Goal: Information Seeking & Learning: Learn about a topic

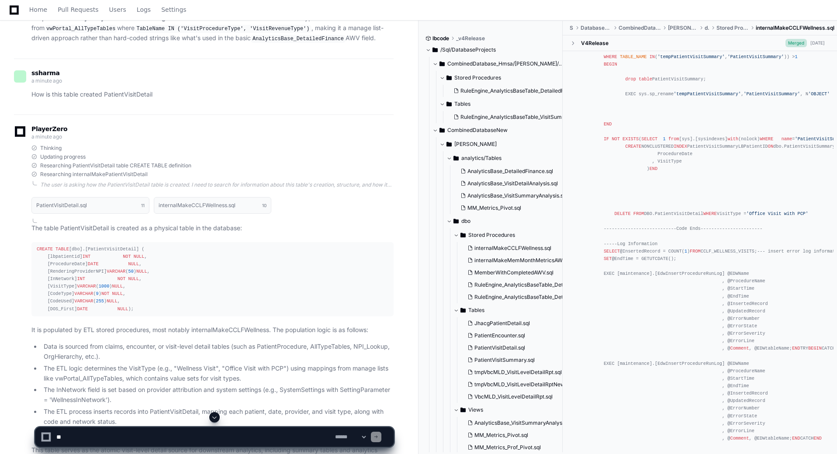
scroll to position [2307, 0]
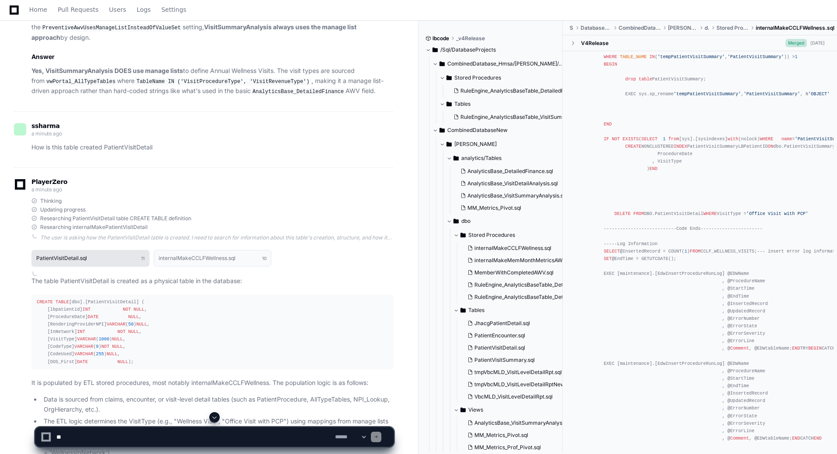
drag, startPoint x: 200, startPoint y: 334, endPoint x: 123, endPoint y: 331, distance: 77.8
click at [200, 261] on h1 "internalMakeCCLFWellness.sql" at bounding box center [197, 257] width 77 height 5
click at [195, 266] on button "internalMakeCCLFWellness.sql 10" at bounding box center [213, 258] width 118 height 17
click at [265, 262] on span "10" at bounding box center [264, 258] width 4 height 7
click at [123, 266] on button "PatientVisitDetail.sql 11" at bounding box center [90, 258] width 118 height 17
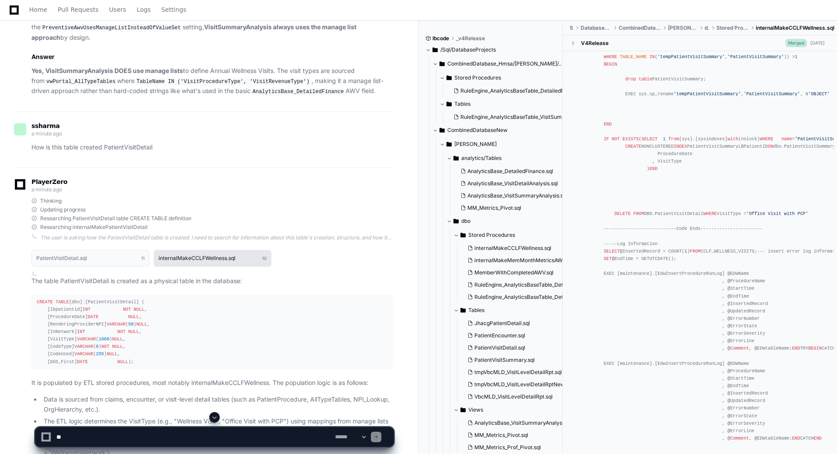
click at [143, 262] on span "11" at bounding box center [142, 258] width 3 height 7
click at [264, 266] on button "internalMakeCCLFWellness.sql 10" at bounding box center [213, 258] width 118 height 17
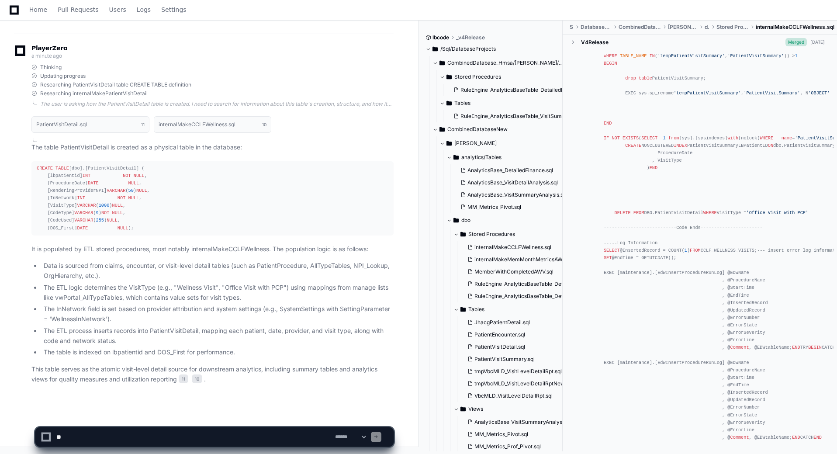
scroll to position [3711, 0]
click at [537, 245] on span "internalMakeCCLFWellness.sql" at bounding box center [512, 247] width 77 height 7
click at [517, 260] on span "internalMakeMemMonthMetricsAWV.sql" at bounding box center [524, 259] width 100 height 7
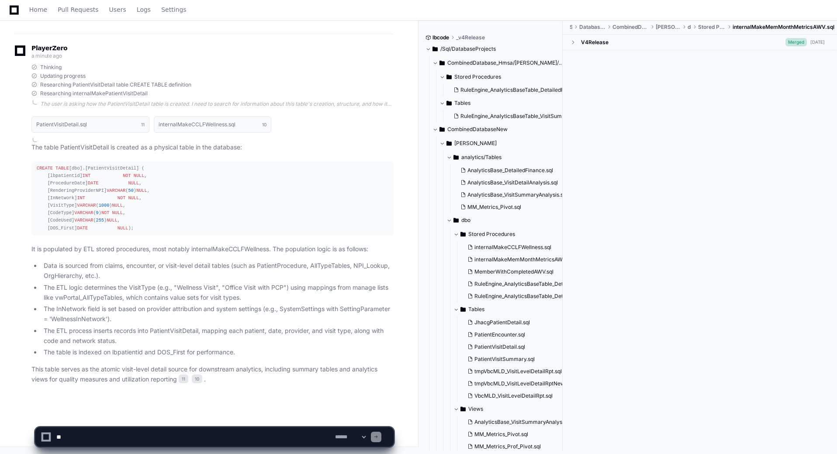
scroll to position [0, 0]
click at [515, 245] on span "internalMakeCCLFWellness.sql" at bounding box center [512, 247] width 77 height 7
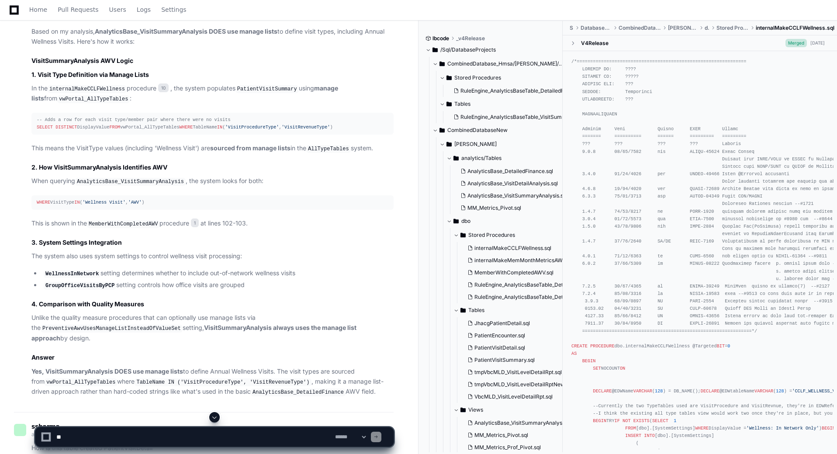
scroll to position [2001, 0]
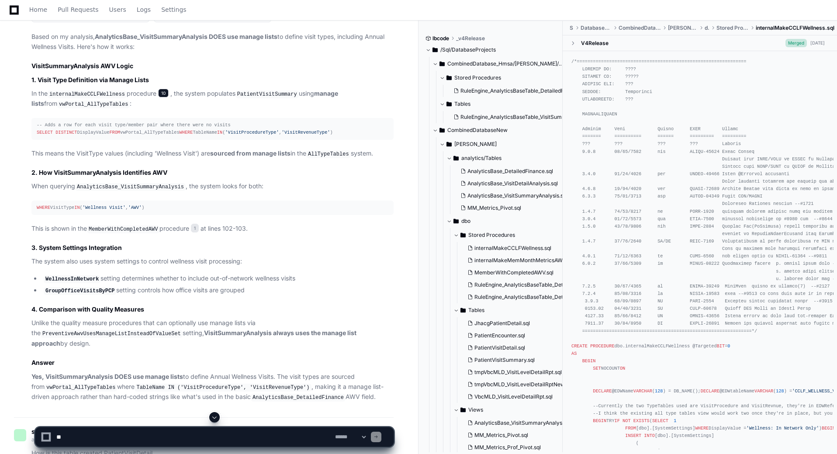
click at [159, 97] on span "10" at bounding box center [163, 93] width 10 height 9
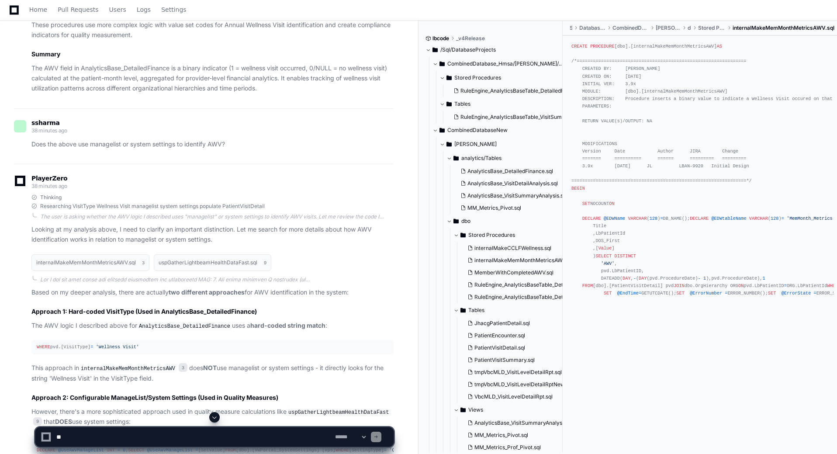
scroll to position [207, 0]
click at [495, 348] on span "PatientVisitDetail.sql" at bounding box center [499, 347] width 51 height 7
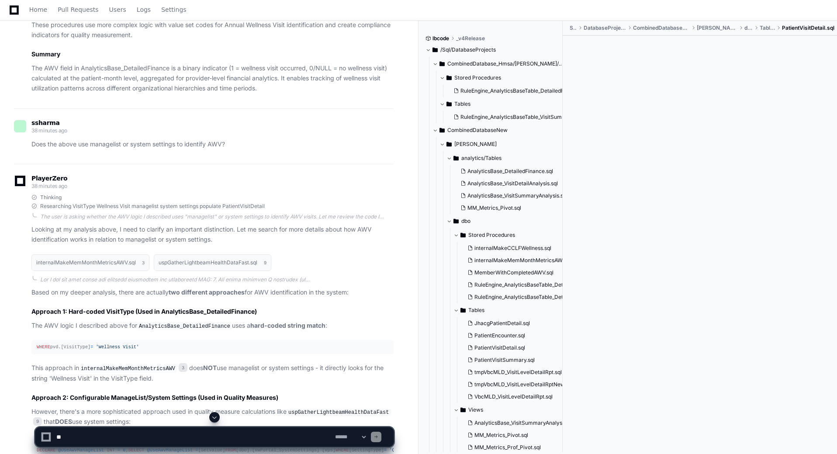
scroll to position [0, 0]
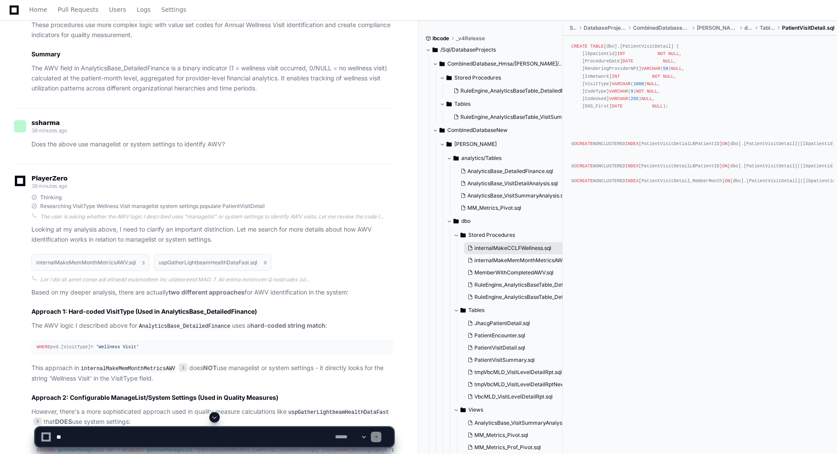
click at [507, 247] on span "internalMakeCCLFWellness.sql" at bounding box center [512, 248] width 77 height 7
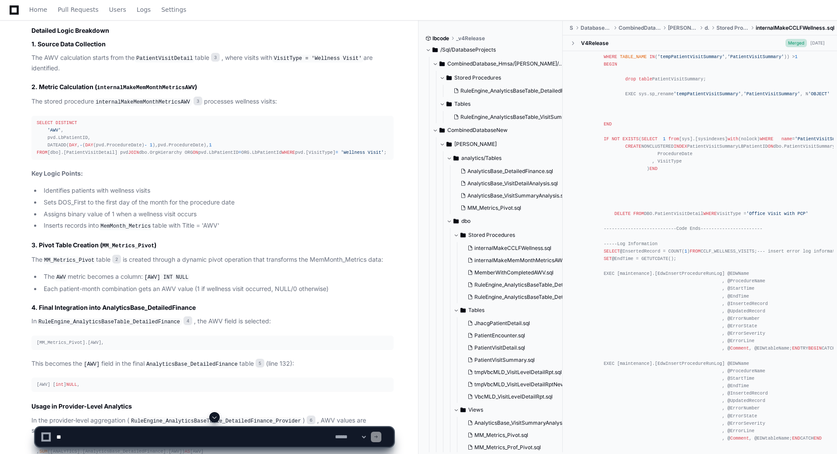
scroll to position [648, 0]
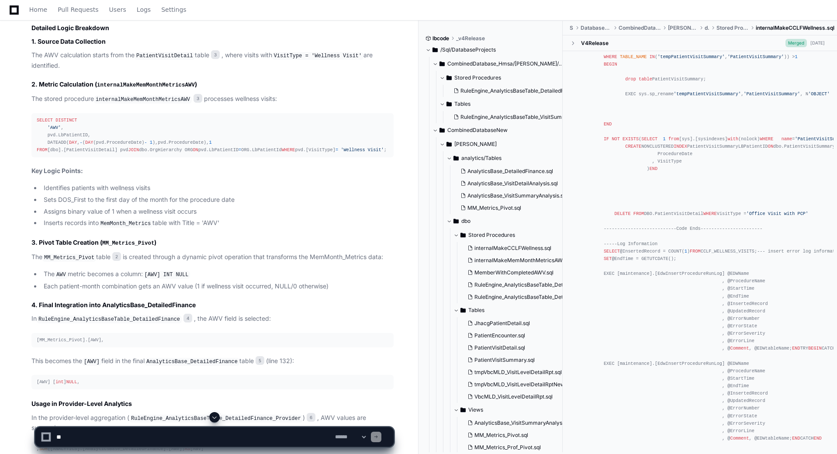
drag, startPoint x: 212, startPoint y: 417, endPoint x: 234, endPoint y: 390, distance: 34.5
click at [212, 417] on span at bounding box center [214, 417] width 7 height 7
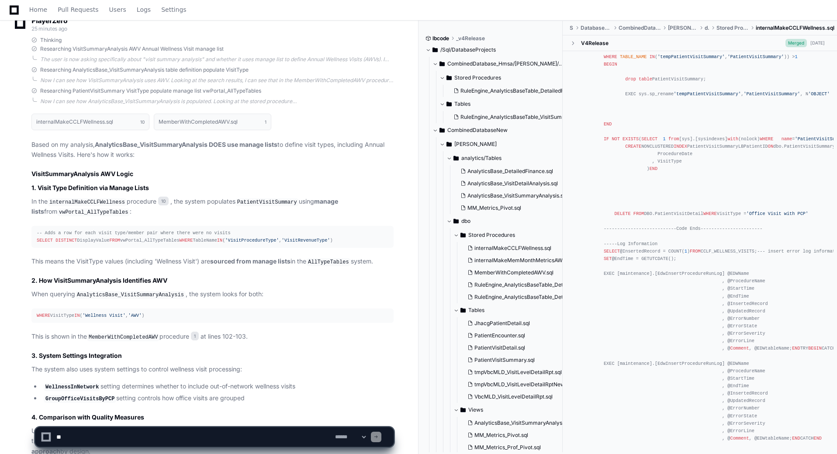
scroll to position [2525, 0]
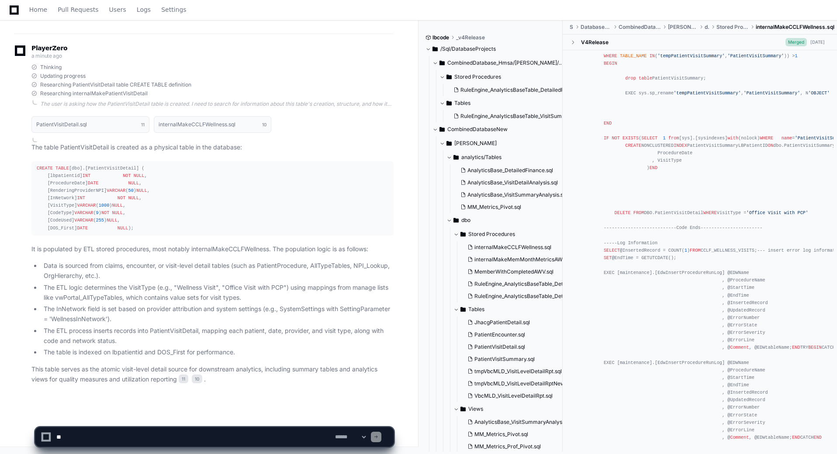
click at [102, 426] on app-app-chat-input "**********" at bounding box center [214, 429] width 359 height 35
click at [88, 435] on textarea at bounding box center [194, 436] width 279 height 19
type textarea "**********"
drag, startPoint x: 162, startPoint y: 435, endPoint x: 24, endPoint y: 431, distance: 138.1
click at [24, 431] on div "**********" at bounding box center [214, 433] width 408 height 42
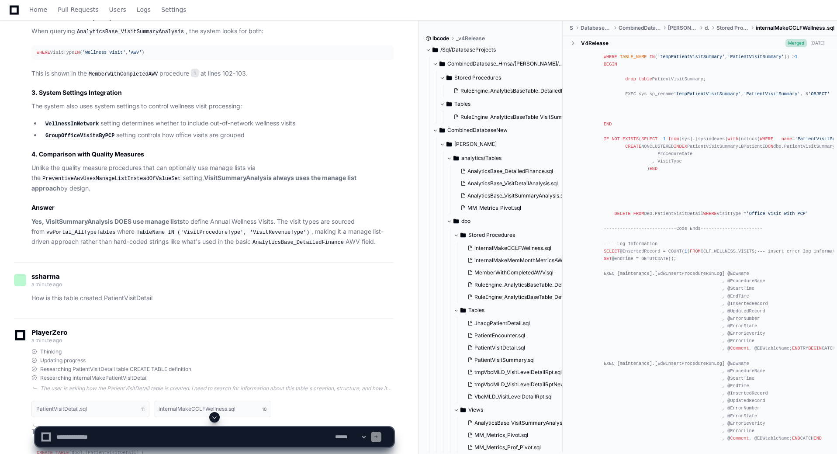
scroll to position [2132, 0]
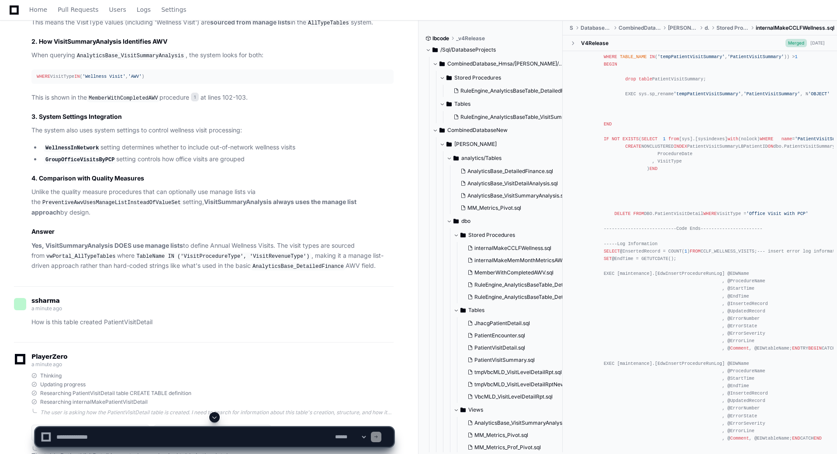
click at [94, 61] on p "When querying AnalyticsBase_VisitSummaryAnalysis , the system looks for both:" at bounding box center [212, 55] width 362 height 10
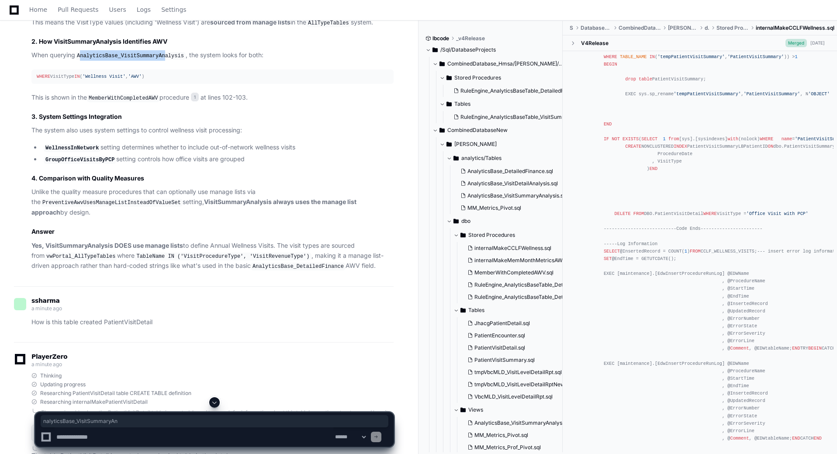
drag, startPoint x: 81, startPoint y: 135, endPoint x: 89, endPoint y: 138, distance: 8.0
click at [159, 60] on code "AnalyticsBase_VisitSummaryAnalysis" at bounding box center [130, 56] width 110 height 8
drag, startPoint x: 80, startPoint y: 135, endPoint x: 178, endPoint y: 133, distance: 97.9
click at [178, 60] on code "AnalyticsBase_VisitSummaryAnalysis" at bounding box center [130, 56] width 110 height 8
copy code "AnalyticsBase_VisitSummaryAnalysis"
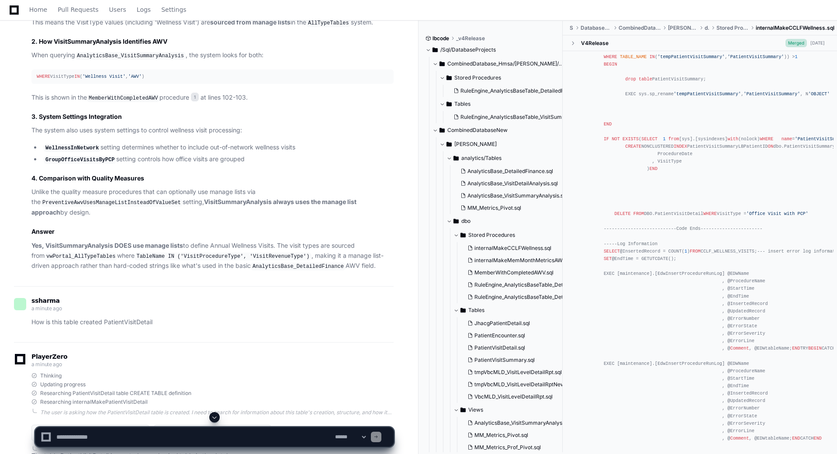
click at [131, 435] on textarea at bounding box center [194, 436] width 279 height 19
paste textarea "**********"
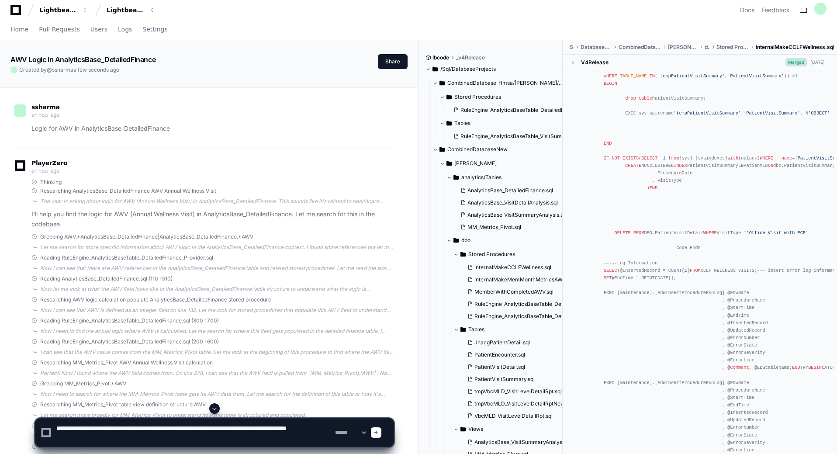
scroll to position [0, 0]
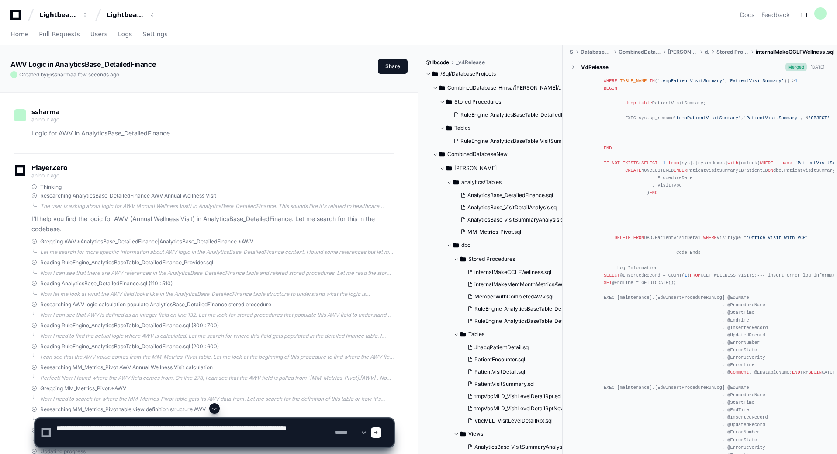
drag, startPoint x: 176, startPoint y: 134, endPoint x: 134, endPoint y: 190, distance: 69.7
click at [88, 138] on p "Logic for AWV in AnalyticsBase_DetailedFinance" at bounding box center [212, 133] width 362 height 10
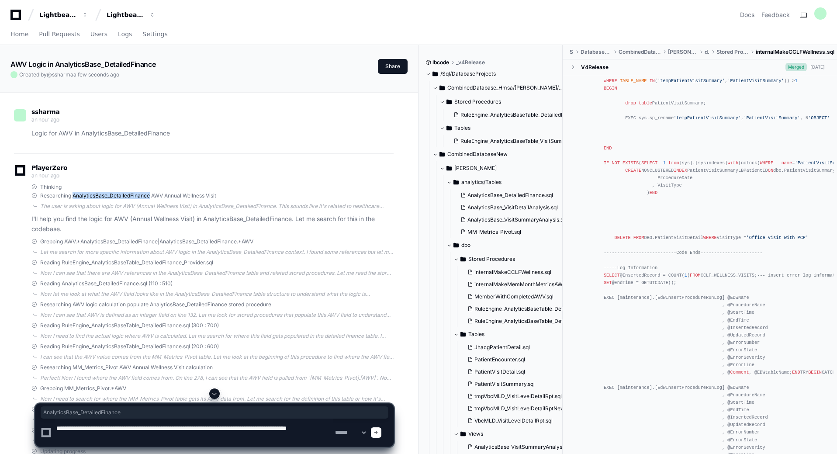
drag, startPoint x: 73, startPoint y: 197, endPoint x: 150, endPoint y: 197, distance: 76.4
click at [150, 197] on span "Researching AnalyticsBase_DetailedFinance AWV Annual Wellness Visit" at bounding box center [128, 195] width 176 height 7
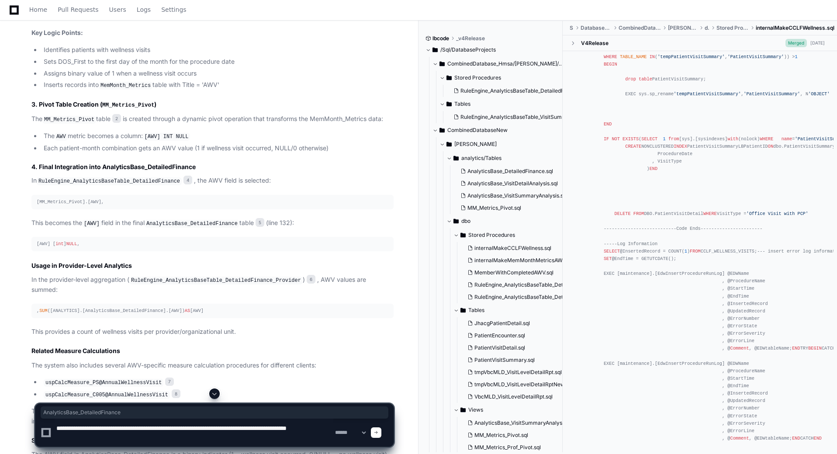
scroll to position [786, 0]
drag, startPoint x: 169, startPoint y: 208, endPoint x: 134, endPoint y: 234, distance: 43.4
click at [88, 186] on p "In RuleEngine_AnalyticsBaseTable_DetailedFinance 4 , the AWV field is selected:" at bounding box center [212, 180] width 362 height 10
drag, startPoint x: 197, startPoint y: 193, endPoint x: 103, endPoint y: 195, distance: 93.9
click at [103, 171] on h3 "4. Final Integration into AnalyticsBase_DetailedFinance" at bounding box center [212, 166] width 362 height 9
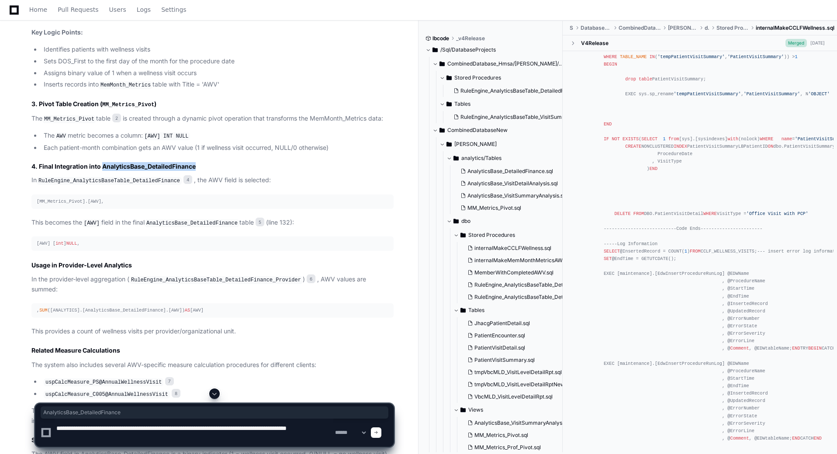
copy h3 "AnalyticsBase_DetailedFinance"
click at [179, 440] on textarea at bounding box center [194, 432] width 279 height 28
paste textarea "**********"
click at [251, 428] on textarea at bounding box center [194, 432] width 279 height 28
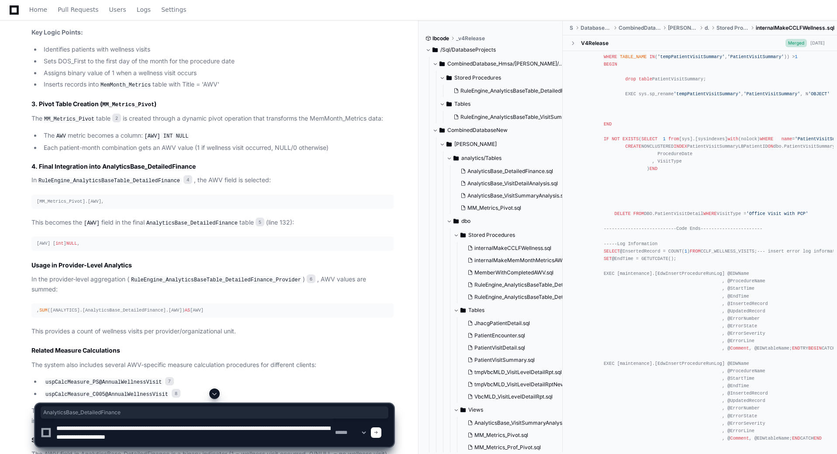
drag, startPoint x: 737, startPoint y: 159, endPoint x: 680, endPoint y: 157, distance: 56.4
drag, startPoint x: 680, startPoint y: 157, endPoint x: 736, endPoint y: 155, distance: 55.5
copy div "vwPortal_AllTypeTables"
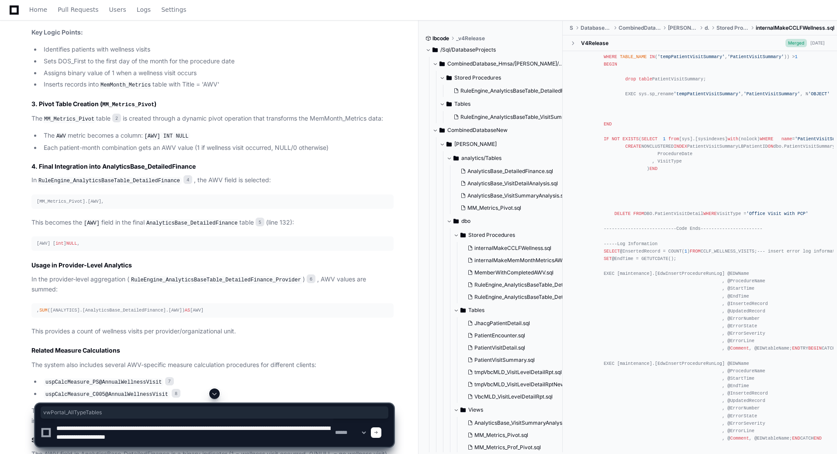
click at [277, 428] on textarea at bounding box center [194, 432] width 279 height 28
drag, startPoint x: 288, startPoint y: 428, endPoint x: 264, endPoint y: 429, distance: 24.1
click at [264, 429] on textarea at bounding box center [194, 432] width 279 height 28
click at [275, 439] on textarea at bounding box center [194, 432] width 279 height 28
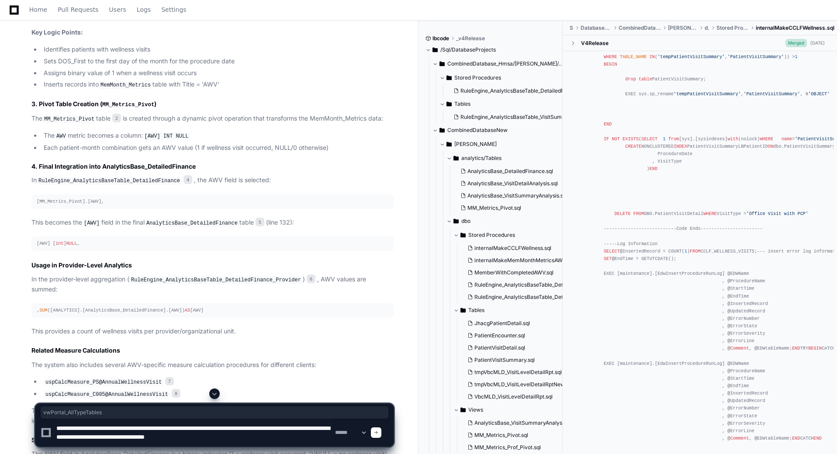
type textarea "**********"
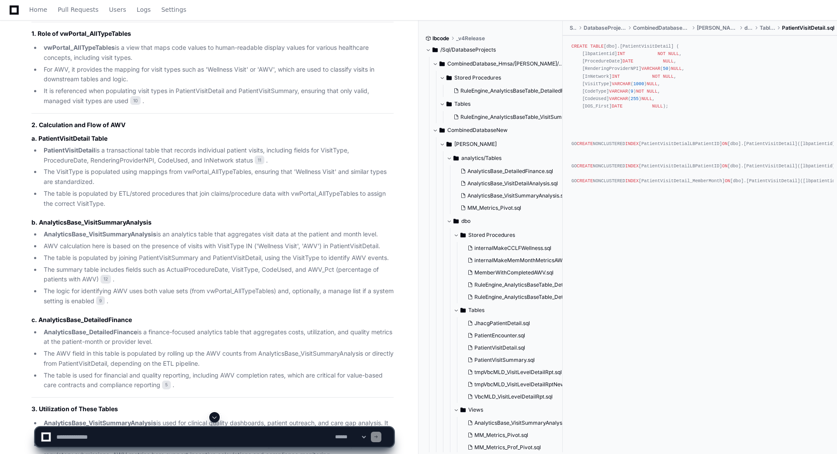
scroll to position [3067, 0]
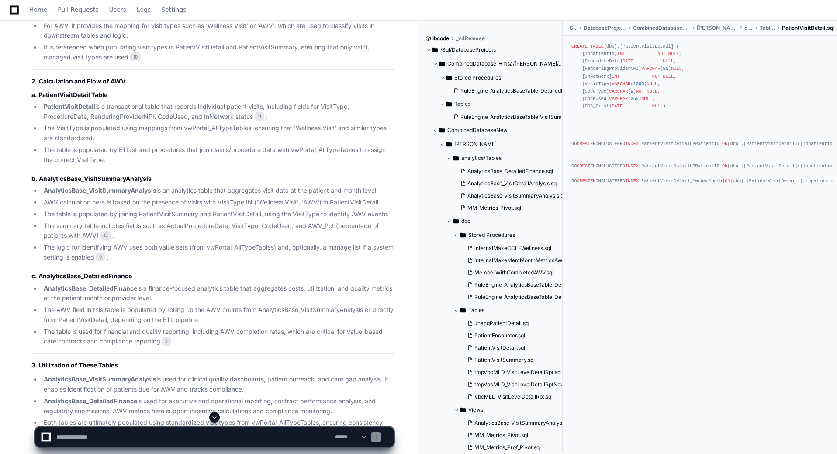
drag, startPoint x: 136, startPoint y: 153, endPoint x: 502, endPoint y: 231, distance: 373.6
click at [136, 61] on span "10" at bounding box center [135, 56] width 10 height 9
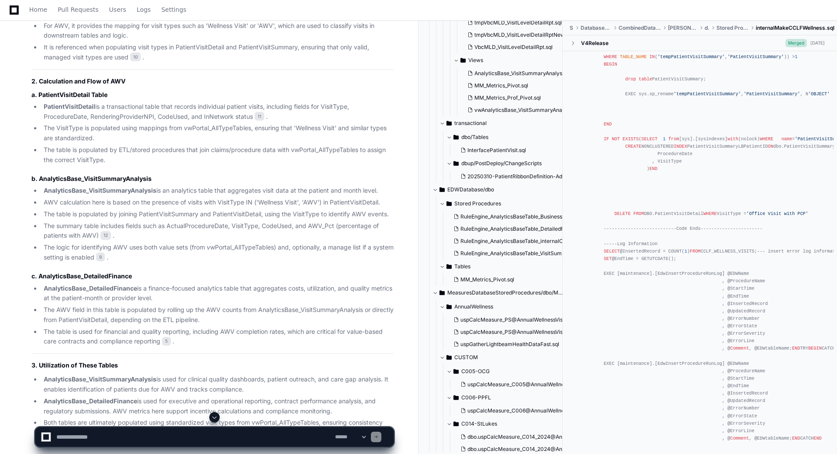
scroll to position [5778, 0]
click at [534, 256] on span "RuleEngine_AnalyticsBaseTable_VisitSummaryAnalysis.sql" at bounding box center [531, 253] width 143 height 7
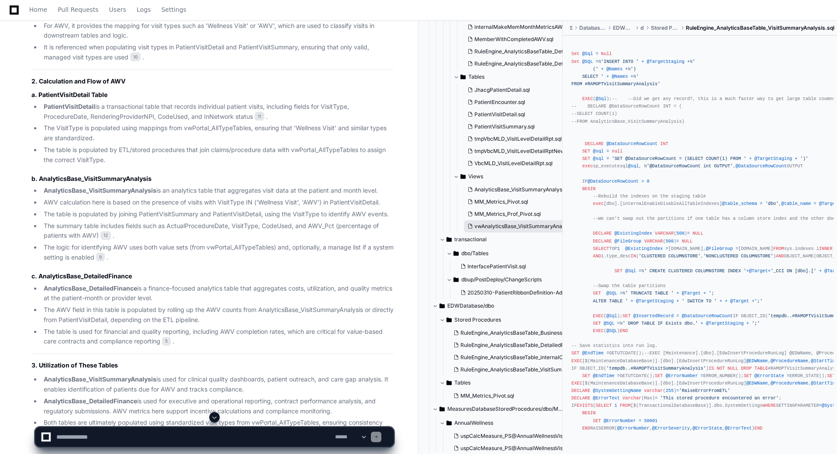
scroll to position [218, 0]
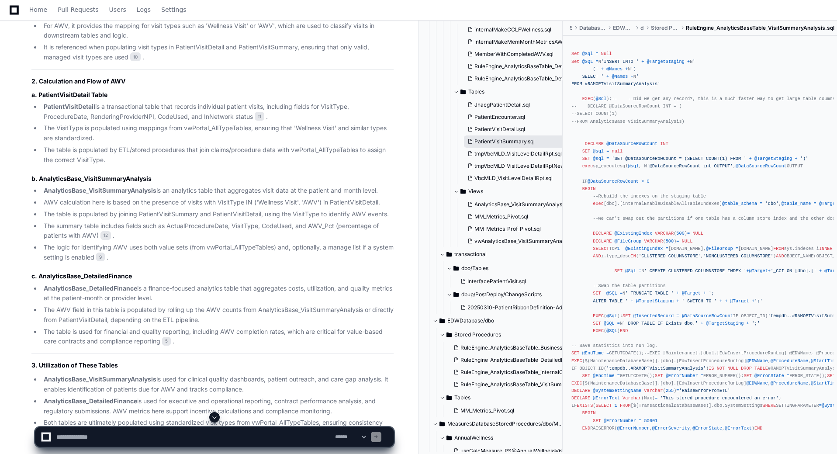
click at [505, 140] on span "PatientVisitSummary.sql" at bounding box center [504, 141] width 60 height 7
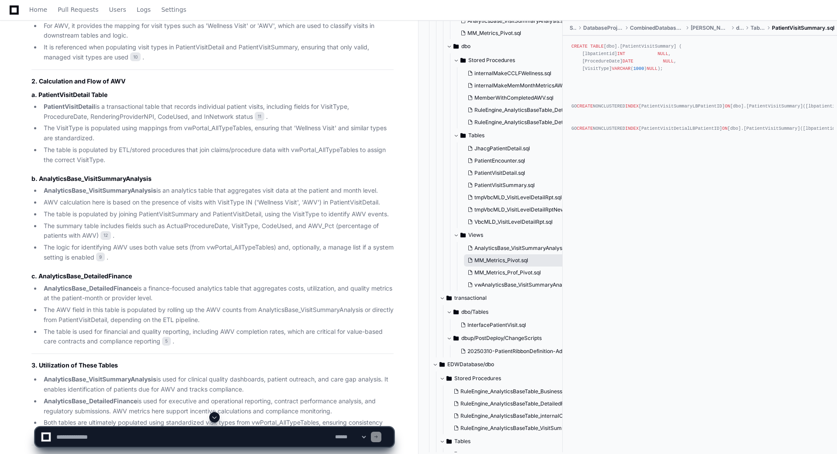
scroll to position [131, 0]
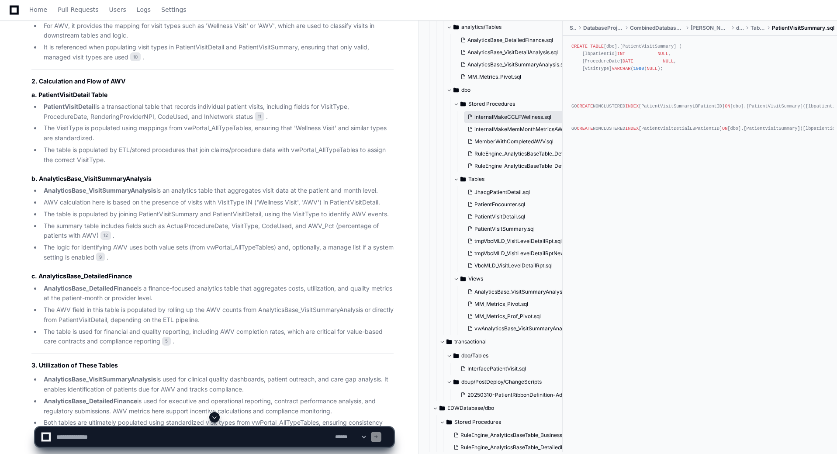
click at [535, 114] on span "internalMakeCCLFWellness.sql" at bounding box center [512, 117] width 77 height 7
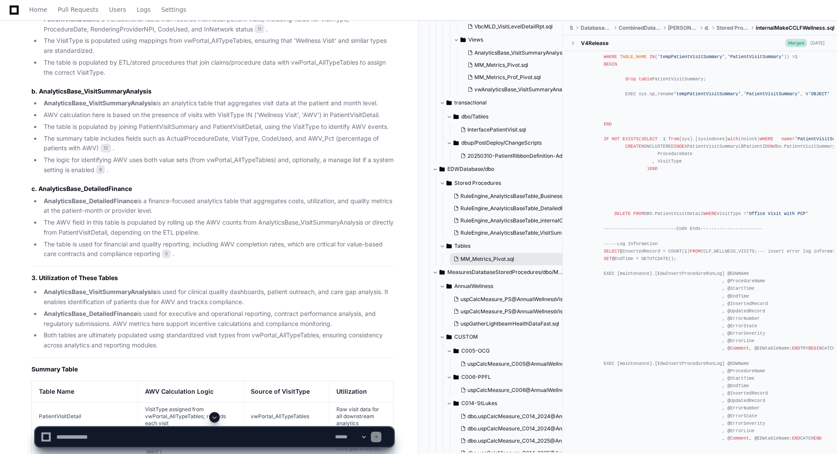
scroll to position [393, 0]
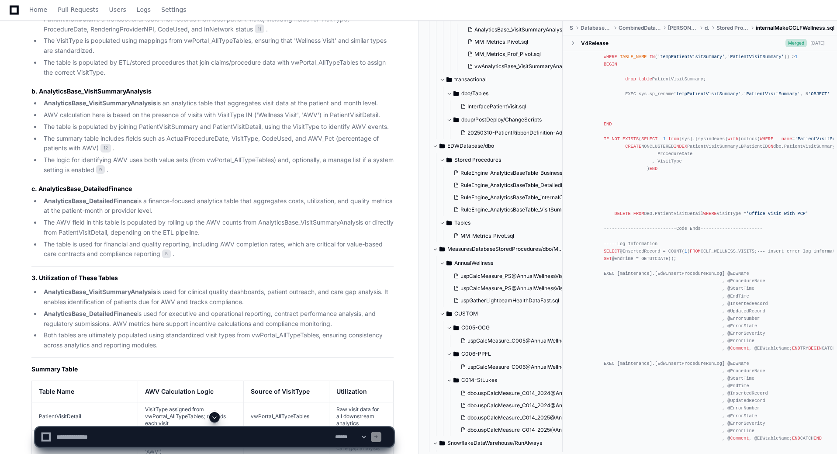
click at [520, 207] on span "RuleEngine_AnalyticsBaseTable_VisitSummaryAnalysis.sql" at bounding box center [531, 209] width 143 height 7
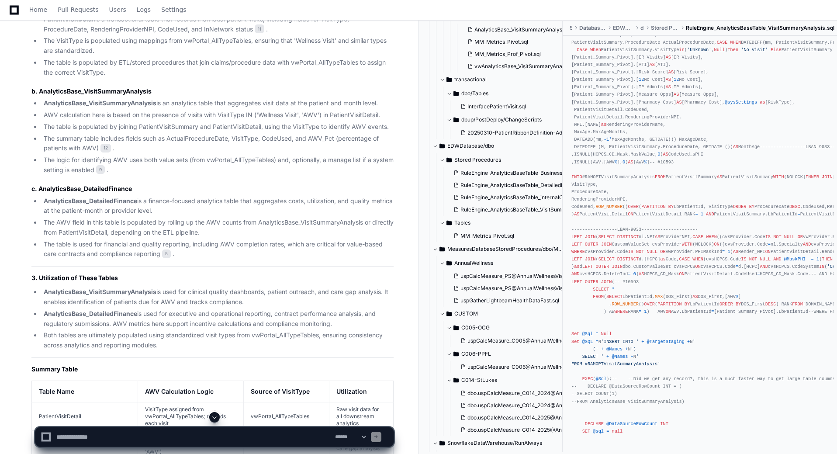
click at [802, 284] on div "Create PROCEDURE [dbo].[RuleEngine_AnalyticsBaseTable_VisitSummaryAnalysis] AS …" at bounding box center [699, 199] width 257 height 1099
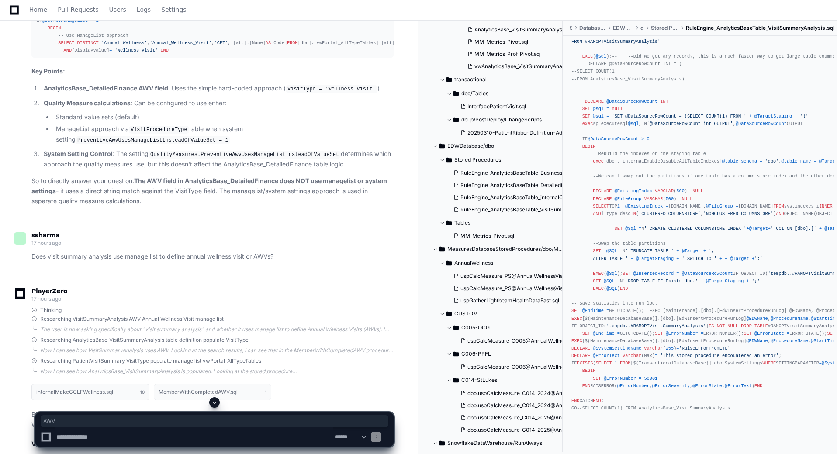
scroll to position [1878, 0]
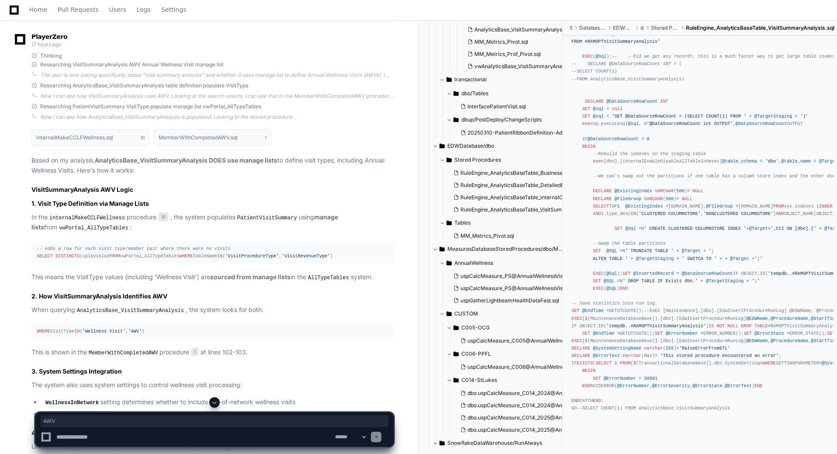
click at [215, 401] on span at bounding box center [214, 402] width 7 height 7
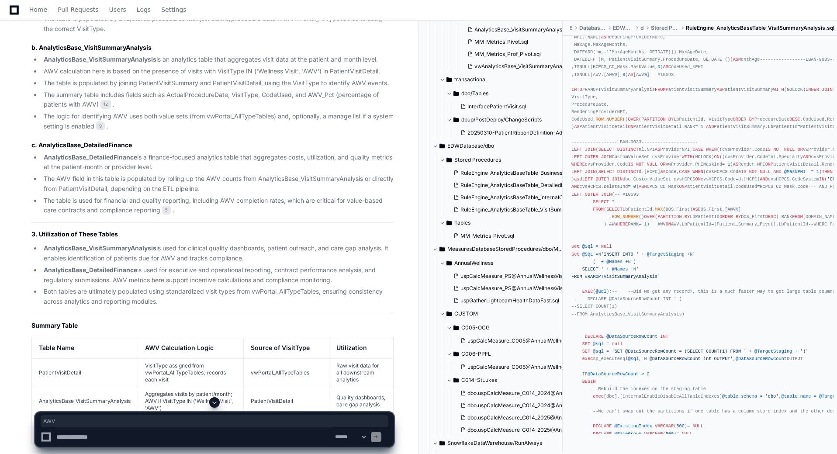
scroll to position [568, 0]
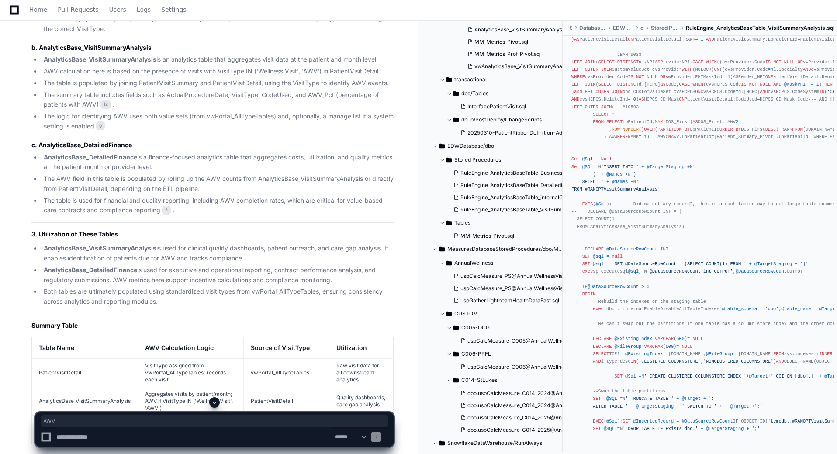
click at [675, 265] on div "Create PROCEDURE [dbo].[RuleEngine_AnalyticsBaseTable_VisitSummaryAnalysis] AS …" at bounding box center [699, 24] width 257 height 1099
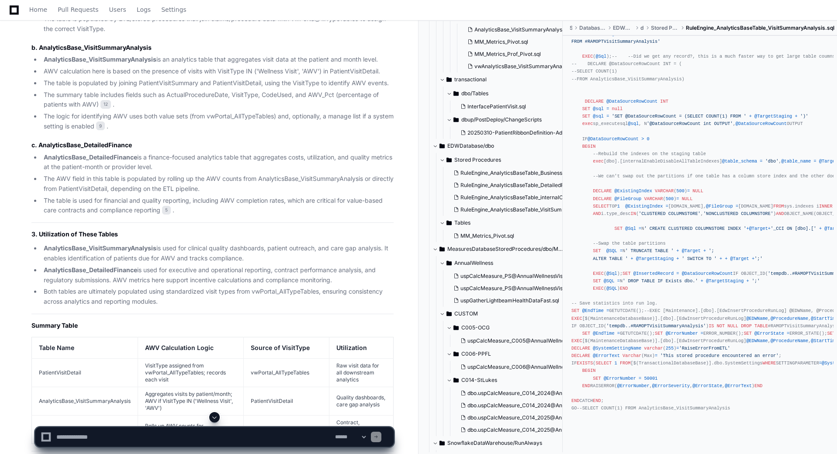
scroll to position [1852, 0]
click at [536, 184] on span "RuleEngine_AnalyticsBaseTable_DetailedFinance.sql" at bounding box center [524, 185] width 128 height 7
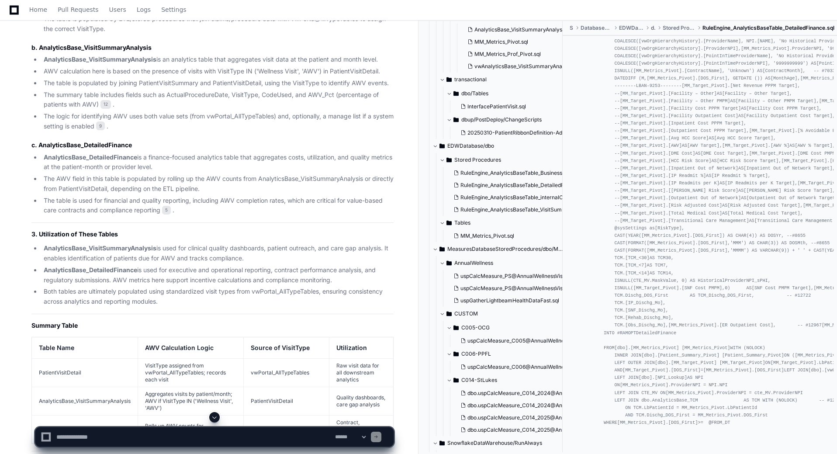
scroll to position [786, 0]
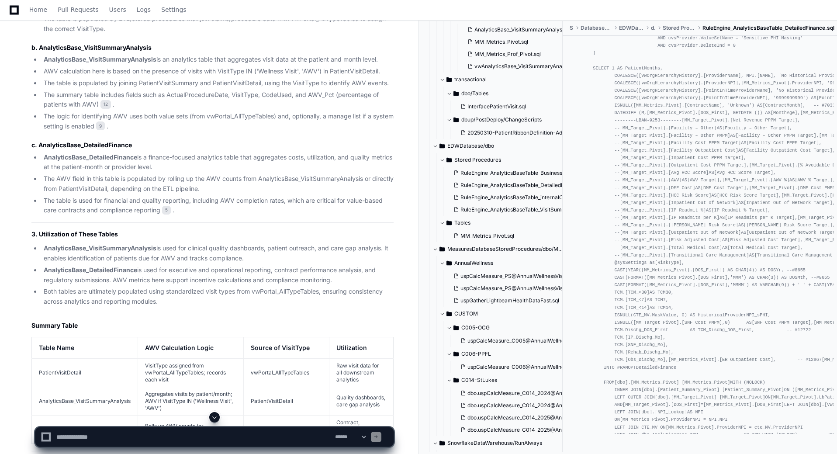
drag, startPoint x: 683, startPoint y: 449, endPoint x: 819, endPoint y: 344, distance: 171.8
click at [682, 449] on div "**********" at bounding box center [418, 433] width 837 height 42
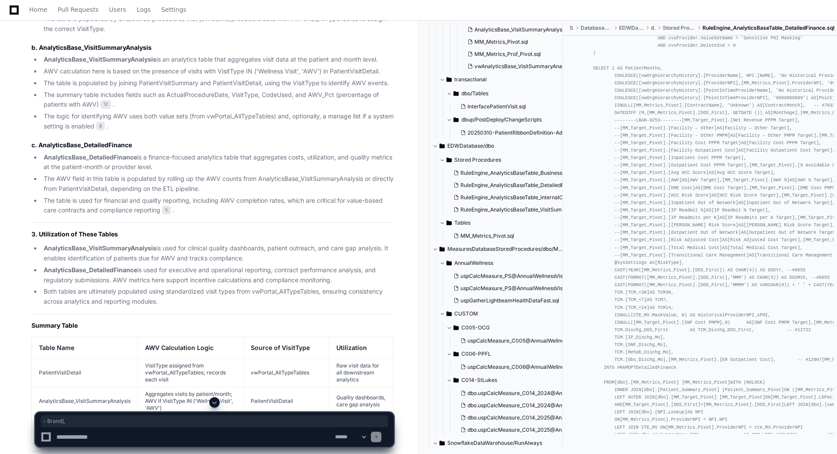
drag, startPoint x: 819, startPoint y: 344, endPoint x: 769, endPoint y: 286, distance: 76.7
click at [723, 342] on div "CREATE PROCEDURE [dbo] . [RuleEngine_AnalyticsBaseTable_DetailedFinance] AS ---…" at bounding box center [699, 207] width 257 height 1900
click at [791, 127] on div "CREATE PROCEDURE [dbo] . [RuleEngine_AnalyticsBaseTable_DetailedFinance] AS ---…" at bounding box center [699, 207] width 257 height 1900
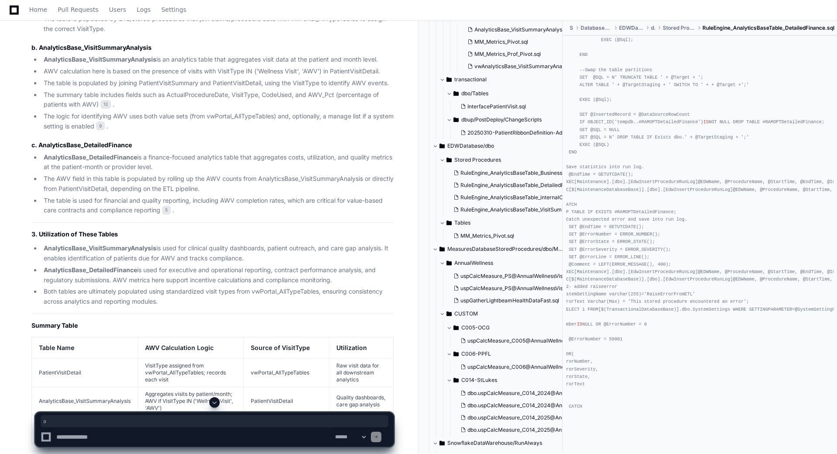
scroll to position [1520, 0]
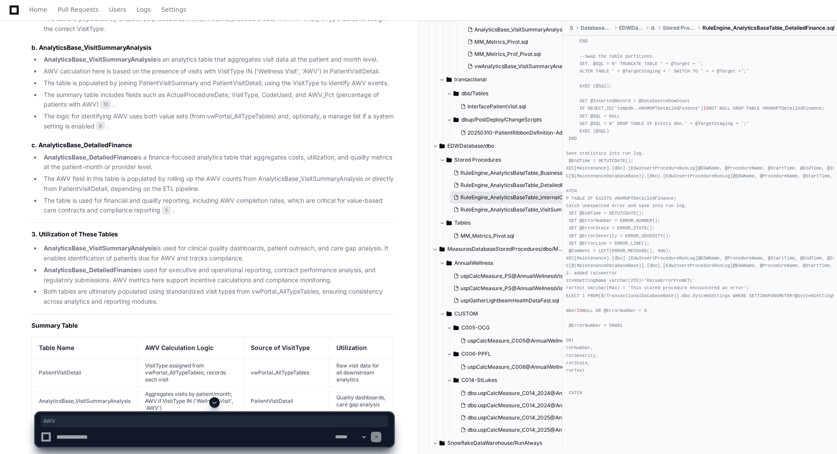
click at [536, 199] on span "RuleEngine_AnalyticsBaseTable_internalCrossTabPivotTableMMMetrics.sql" at bounding box center [552, 197] width 185 height 7
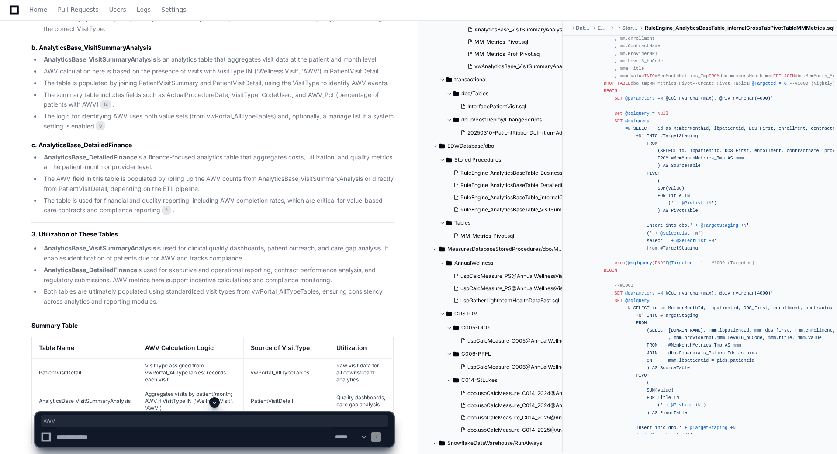
scroll to position [655, 0]
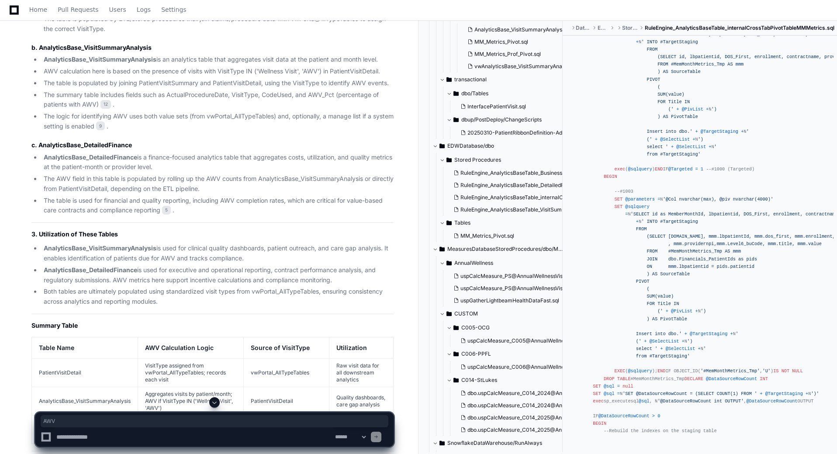
click at [729, 217] on div "CREATE PROCEDURE [dbo].[RuleEngine_AnalyticsBaseTable_internalCrossTabPivotTabl…" at bounding box center [699, 20] width 257 height 1264
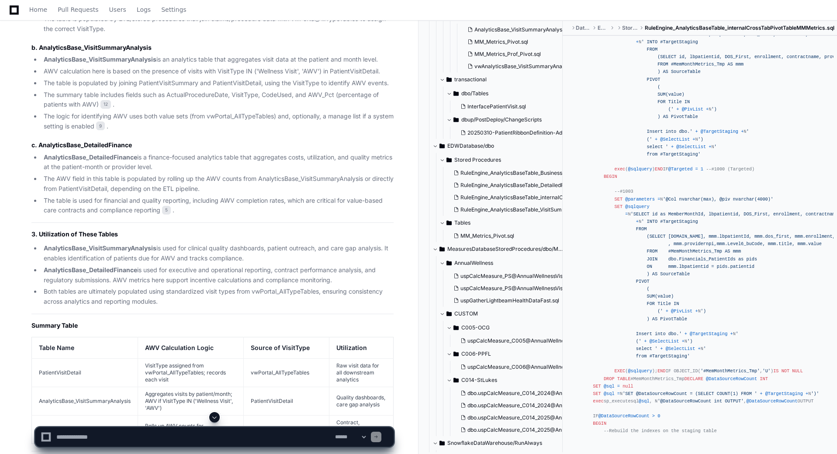
click at [729, 151] on div "CREATE PROCEDURE [dbo].[RuleEngine_AnalyticsBaseTable_internalCrossTabPivotTabl…" at bounding box center [699, 20] width 257 height 1264
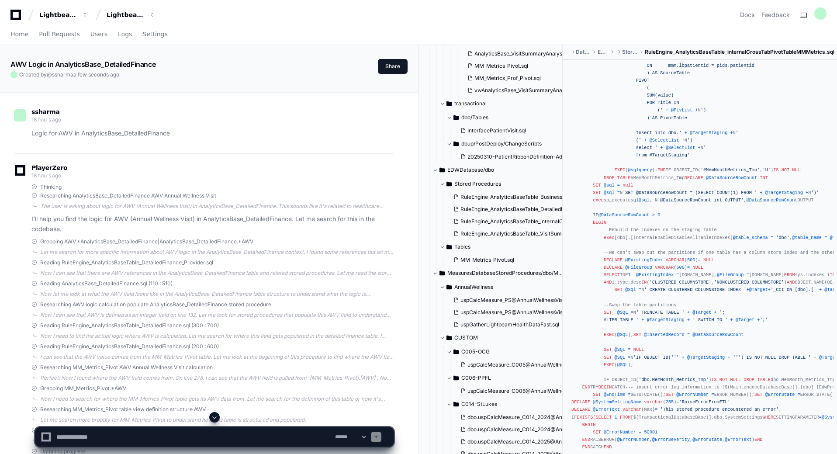
scroll to position [2181, 0]
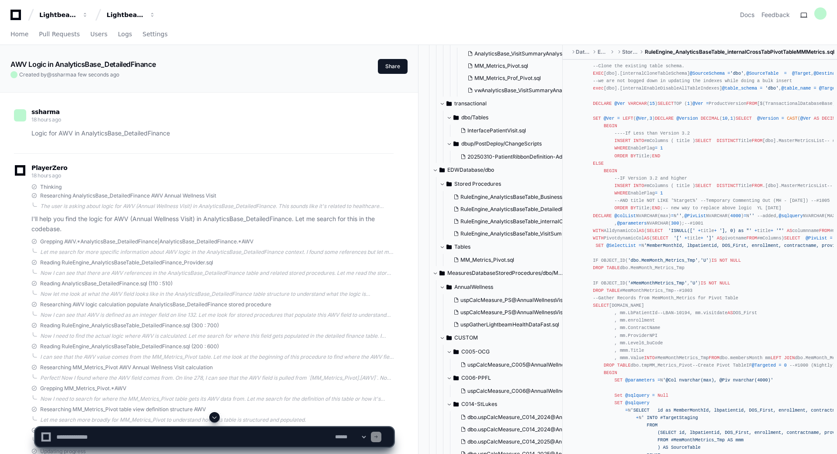
scroll to position [0, 0]
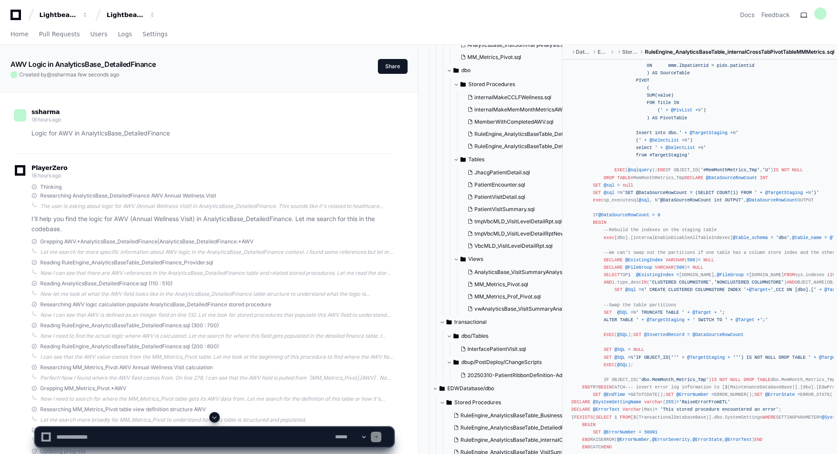
scroll to position [131, 0]
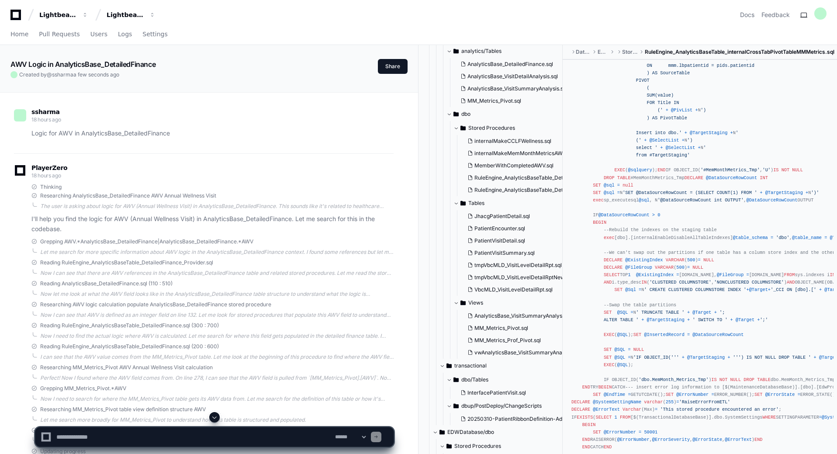
drag, startPoint x: 534, startPoint y: 154, endPoint x: 679, endPoint y: 170, distance: 146.3
click at [534, 154] on span "internalMakeMemMonthMetricsAWV.sql" at bounding box center [524, 153] width 100 height 7
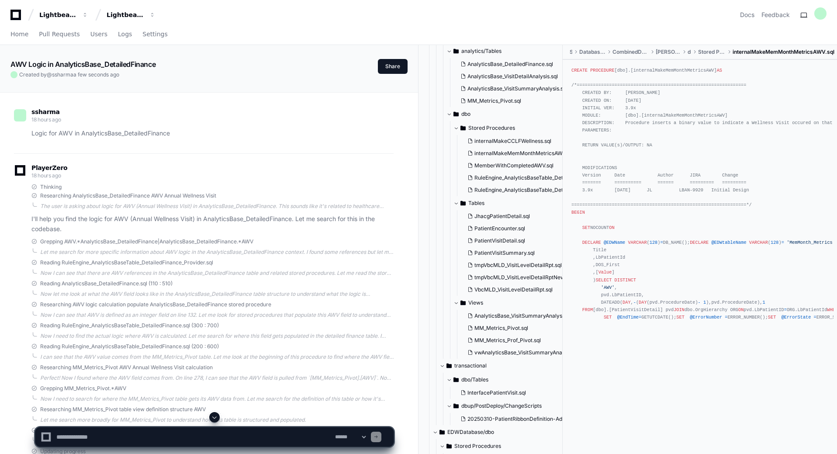
scroll to position [207, 0]
click at [526, 317] on span "AnalyticsBase_VisitSummaryAnalysis.sql" at bounding box center [524, 315] width 100 height 7
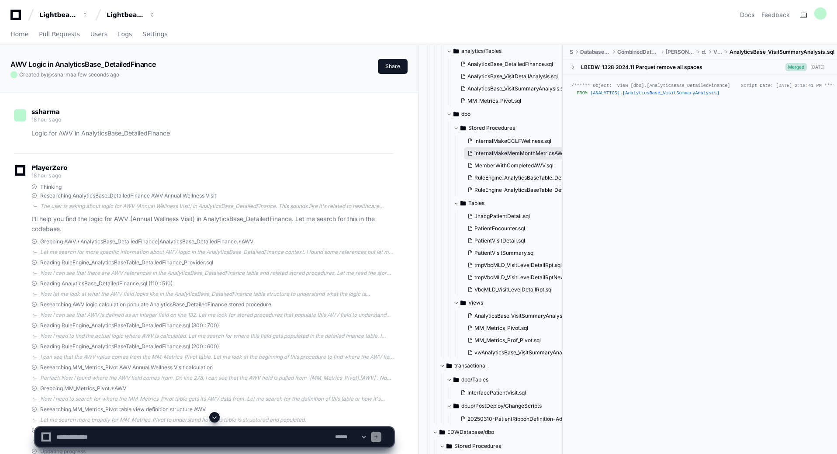
click at [528, 155] on span "internalMakeMemMonthMetricsAWV.sql" at bounding box center [524, 153] width 100 height 7
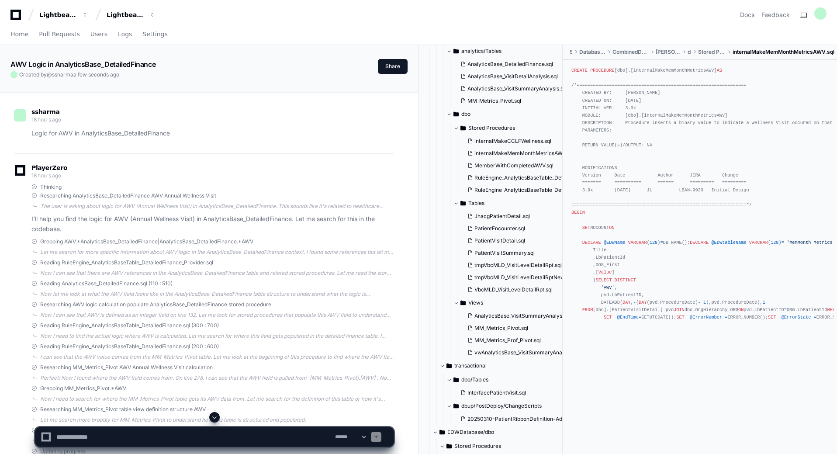
scroll to position [207, 0]
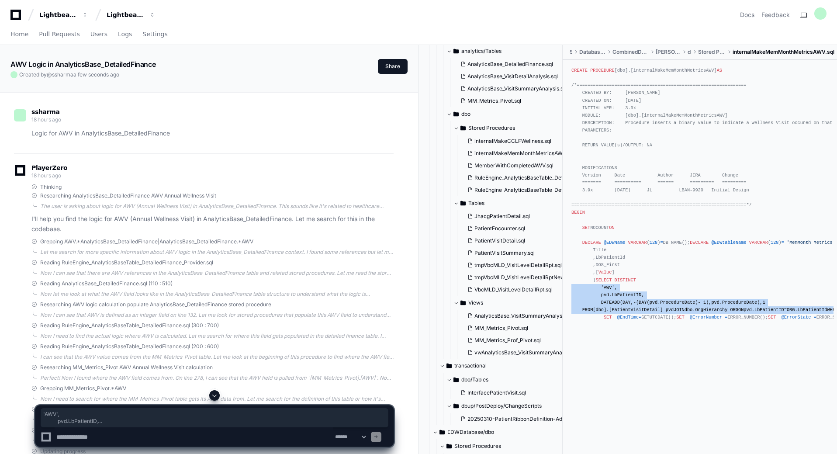
drag, startPoint x: 683, startPoint y: 303, endPoint x: 575, endPoint y: 253, distance: 119.6
click at [575, 253] on div "CREATE PROCEDURE [dbo].[internalMakeMemMonthMetricsAWV] AS /*==================…" at bounding box center [699, 194] width 257 height 254
drag, startPoint x: 578, startPoint y: 246, endPoint x: 683, endPoint y: 301, distance: 119.0
click at [683, 301] on div "CREATE PROCEDURE [dbo].[internalMakeMemMonthMetricsAWV] AS /*==================…" at bounding box center [699, 194] width 257 height 254
copy div "SELECT DISTINCT 'AWV' , pvd.LbPatientID, DATEADD( DAY , - ( DAY (pvd.ProcedureD…"
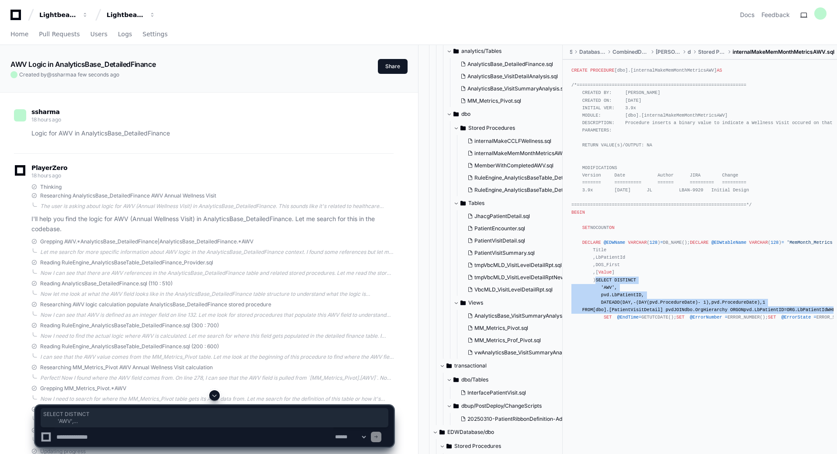
copy div "SELECT DISTINCT 'AWV' , pvd.LbPatientID, DATEADD( DAY , - ( DAY (pvd.ProcedureD…"
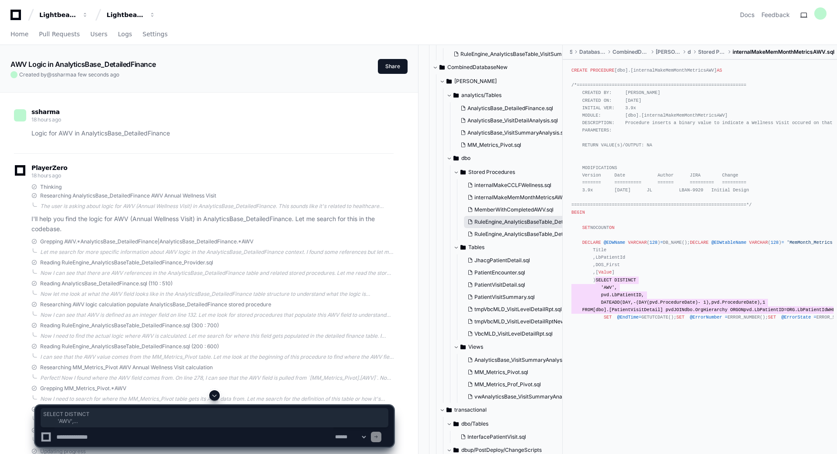
scroll to position [44, 0]
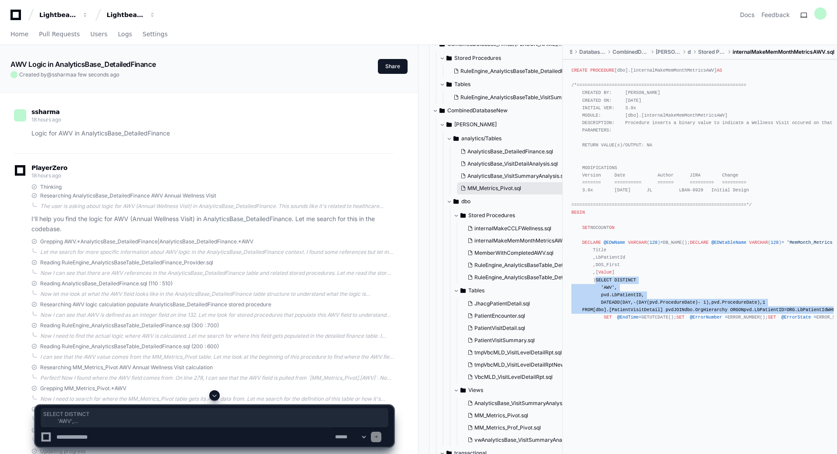
click at [514, 190] on span "MM_Metrics_Pivot.sql" at bounding box center [494, 188] width 54 height 7
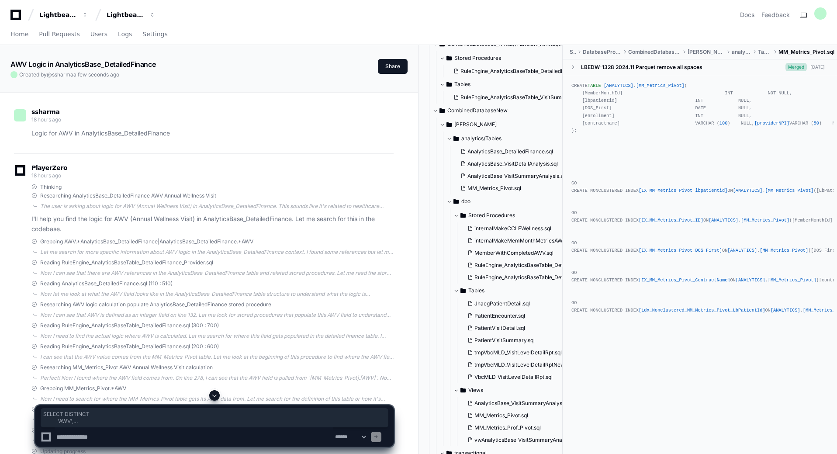
scroll to position [1022, 0]
click at [538, 241] on span "internalMakeMemMonthMetricsAWV.sql" at bounding box center [524, 240] width 100 height 7
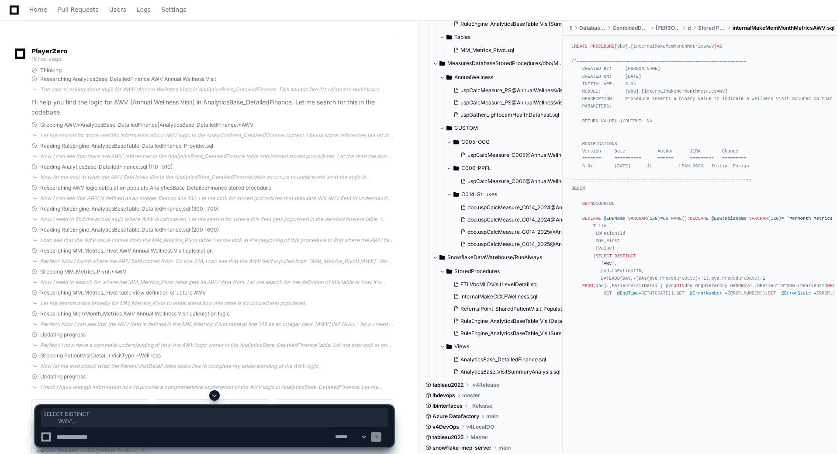
scroll to position [175, 0]
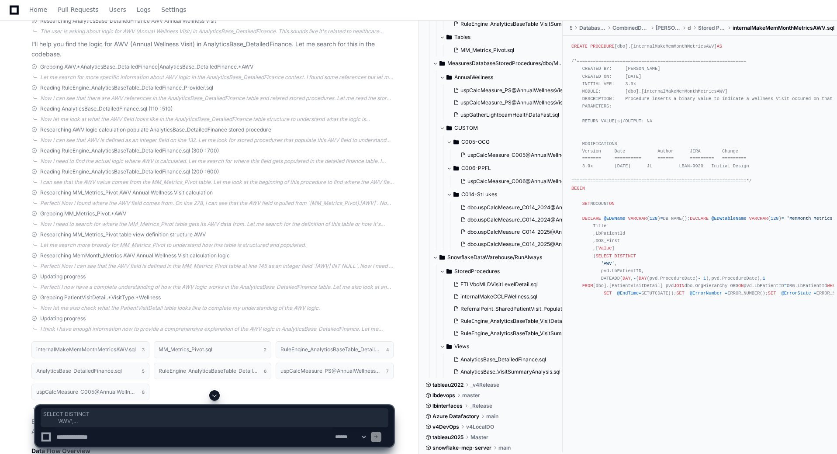
drag, startPoint x: 118, startPoint y: 437, endPoint x: 75, endPoint y: 436, distance: 43.7
click at [118, 437] on textarea at bounding box center [194, 436] width 279 height 19
click at [75, 436] on textarea at bounding box center [194, 436] width 279 height 19
type textarea "*"
click at [115, 438] on textarea at bounding box center [194, 436] width 279 height 19
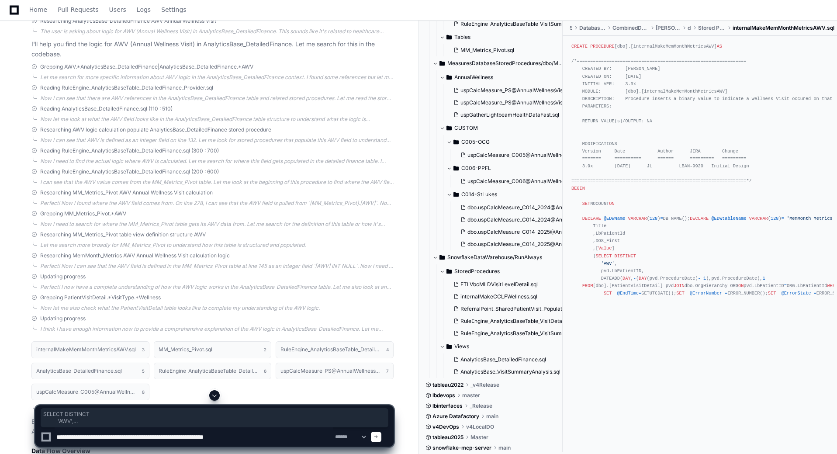
drag, startPoint x: 69, startPoint y: 438, endPoint x: 55, endPoint y: 438, distance: 13.5
click at [55, 438] on textarea at bounding box center [194, 436] width 279 height 19
drag, startPoint x: 92, startPoint y: 437, endPoint x: 78, endPoint y: 437, distance: 14.0
click at [78, 437] on textarea at bounding box center [194, 436] width 279 height 19
click at [293, 437] on textarea at bounding box center [194, 436] width 279 height 19
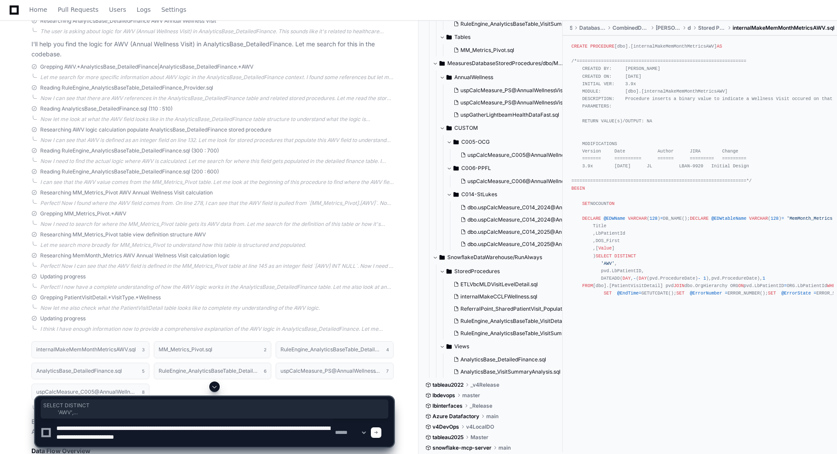
type textarea "**********"
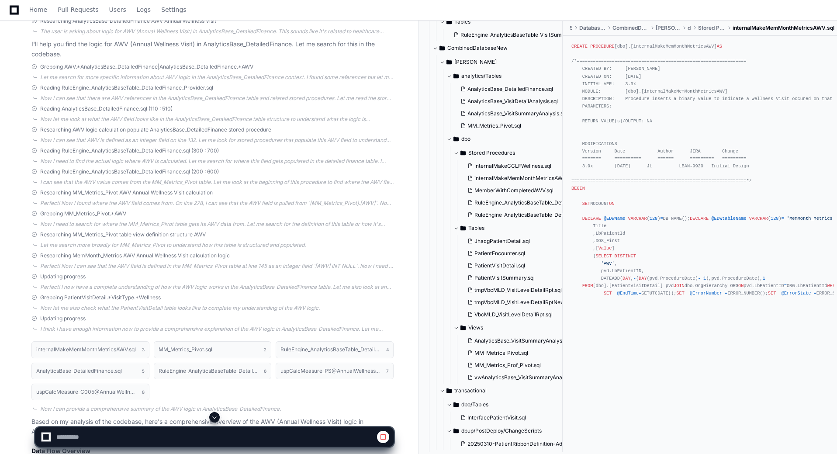
scroll to position [55, 0]
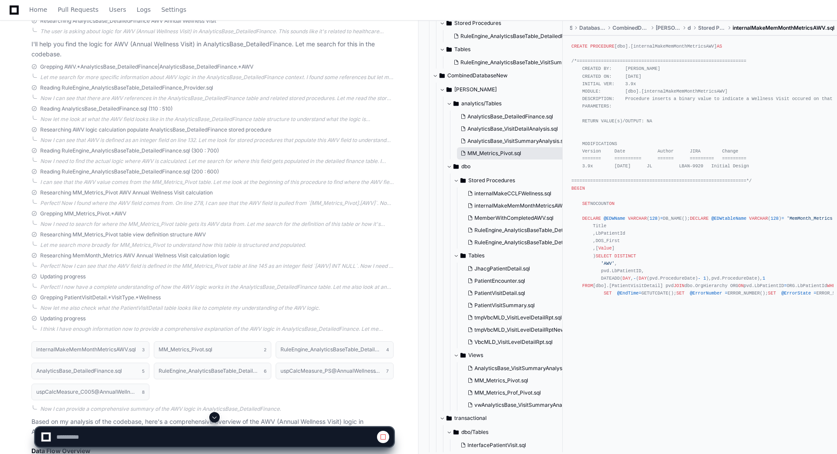
click at [498, 150] on span "MM_Metrics_Pivot.sql" at bounding box center [494, 153] width 54 height 7
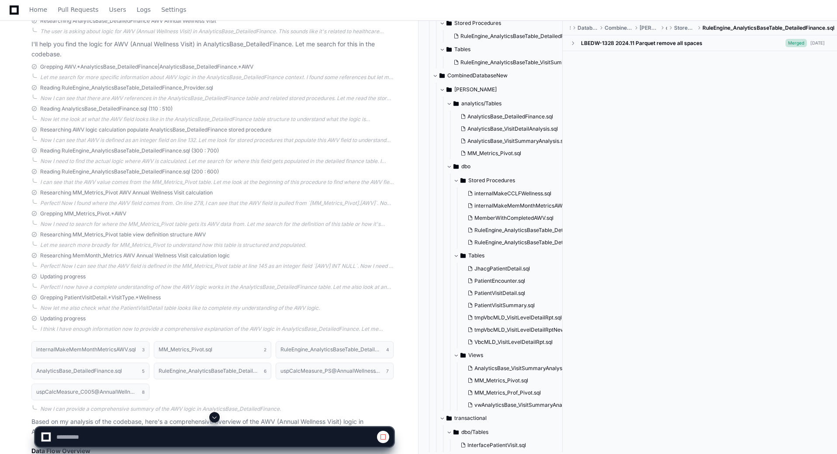
scroll to position [0, 0]
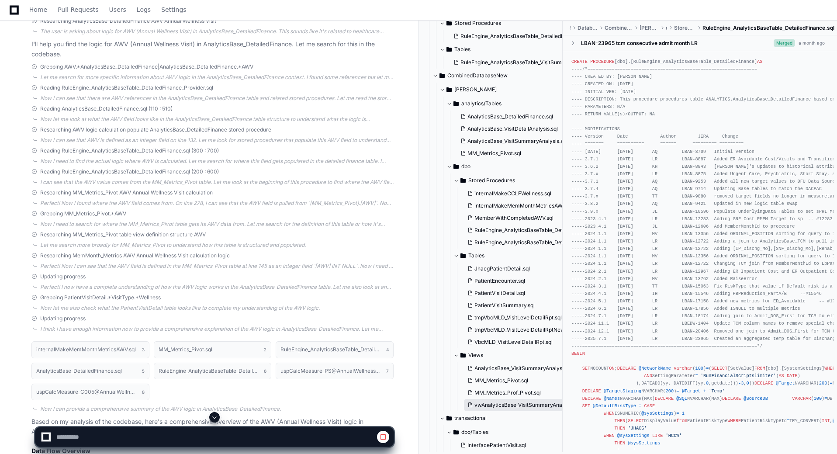
click at [514, 402] on span "vwAnalyticsBase_VisitSummaryAnalysis.sql" at bounding box center [527, 404] width 107 height 7
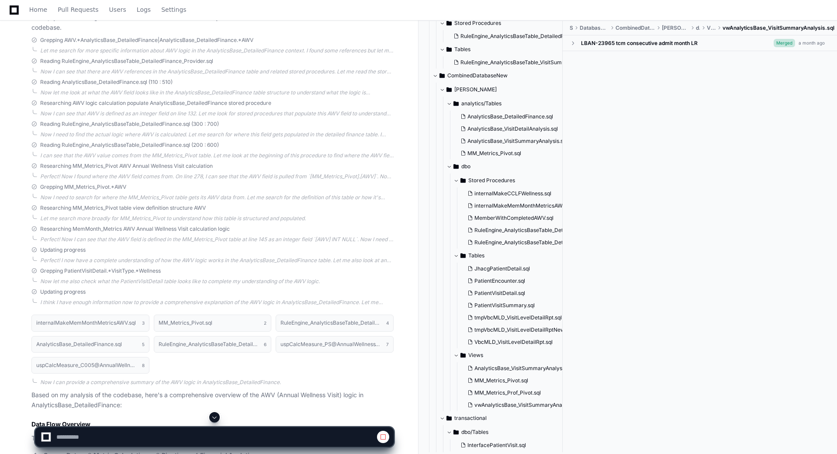
scroll to position [131, 0]
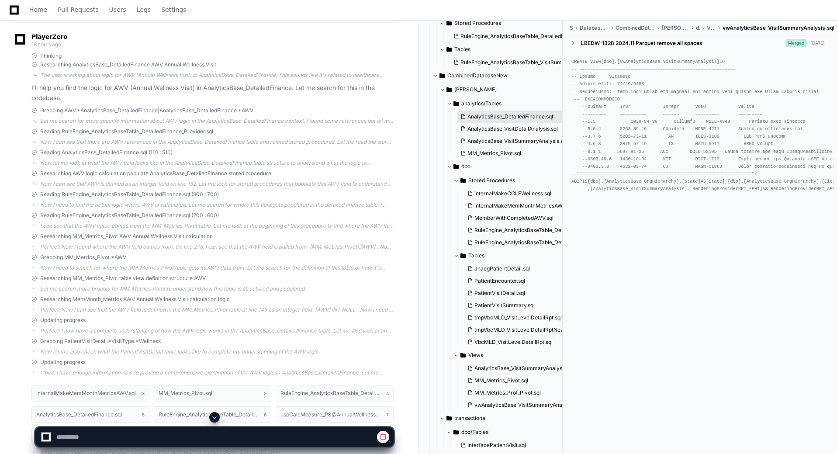
click at [529, 118] on span "AnalyticsBase_DetailedFinance.sql" at bounding box center [510, 116] width 86 height 7
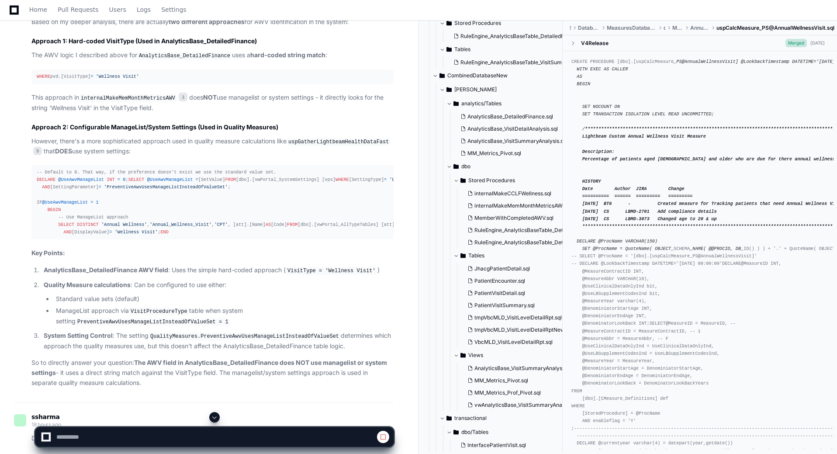
scroll to position [1703, 0]
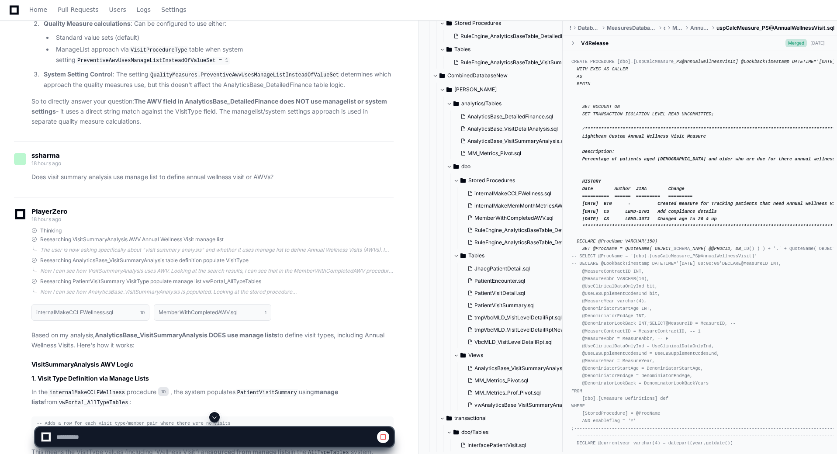
click at [217, 417] on span at bounding box center [214, 417] width 7 height 7
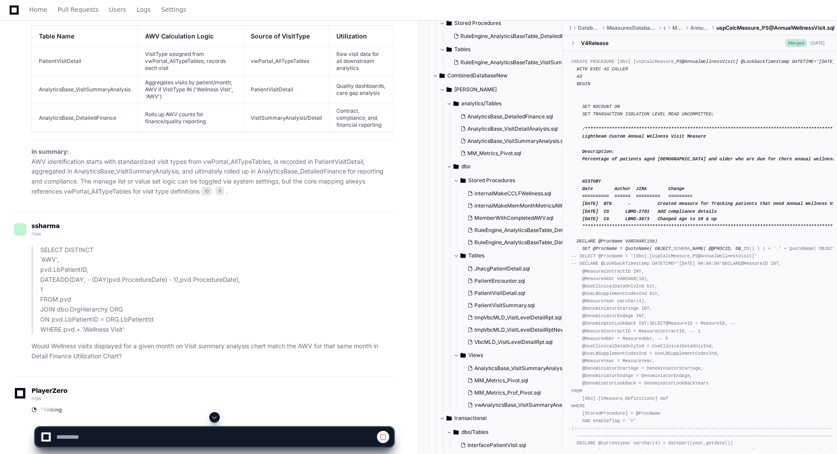
scroll to position [3632, 0]
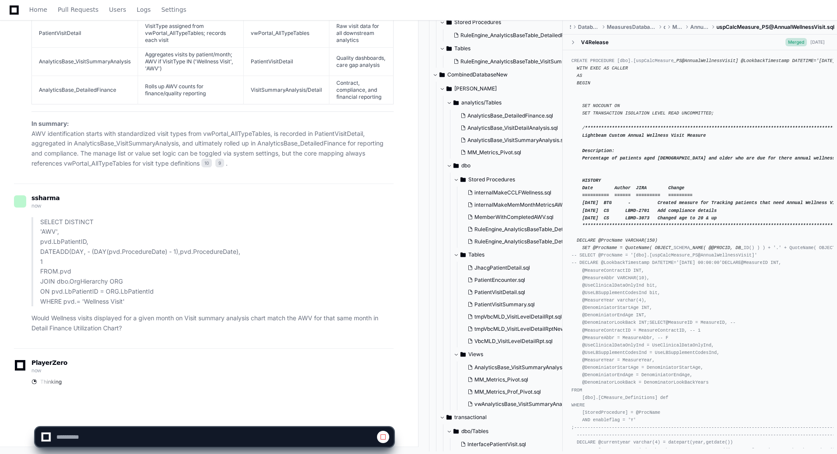
click at [531, 141] on span "AnalyticsBase_VisitSummaryAnalysis.sql" at bounding box center [517, 140] width 100 height 7
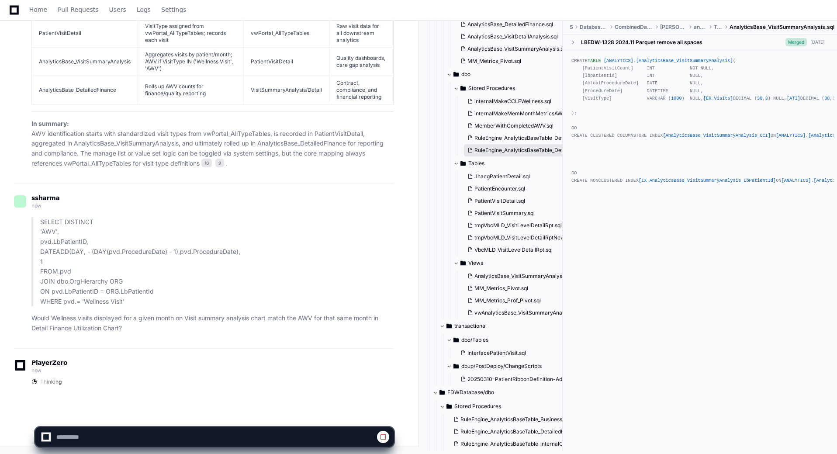
scroll to position [229, 0]
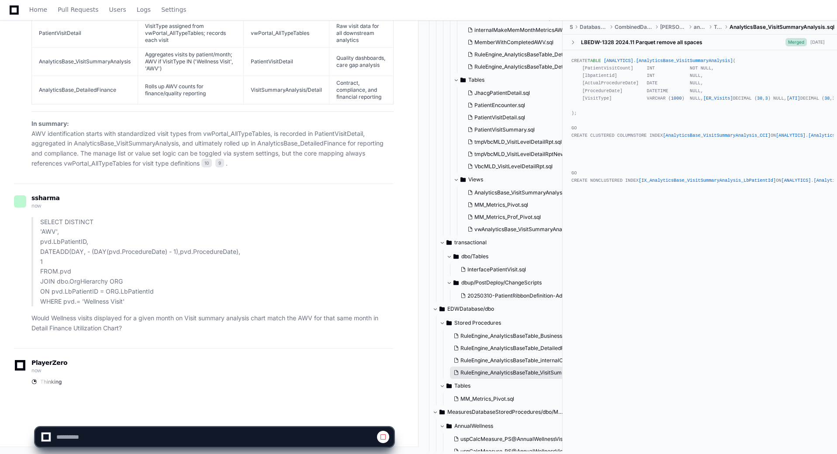
click at [541, 374] on span "RuleEngine_AnalyticsBaseTable_VisitSummaryAnalysis.sql" at bounding box center [531, 372] width 143 height 7
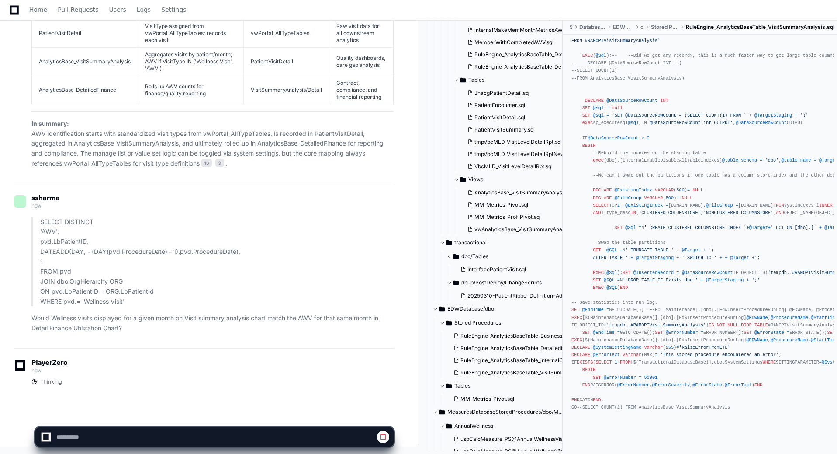
scroll to position [742, 0]
click at [514, 349] on span "RuleEngine_AnalyticsBaseTable_DetailedFinance.sql" at bounding box center [524, 348] width 128 height 7
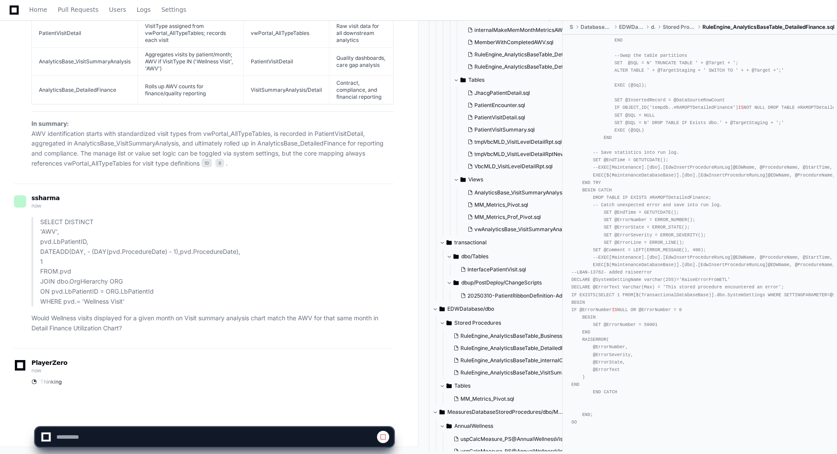
scroll to position [2398, 0]
